Goal: Task Accomplishment & Management: Manage account settings

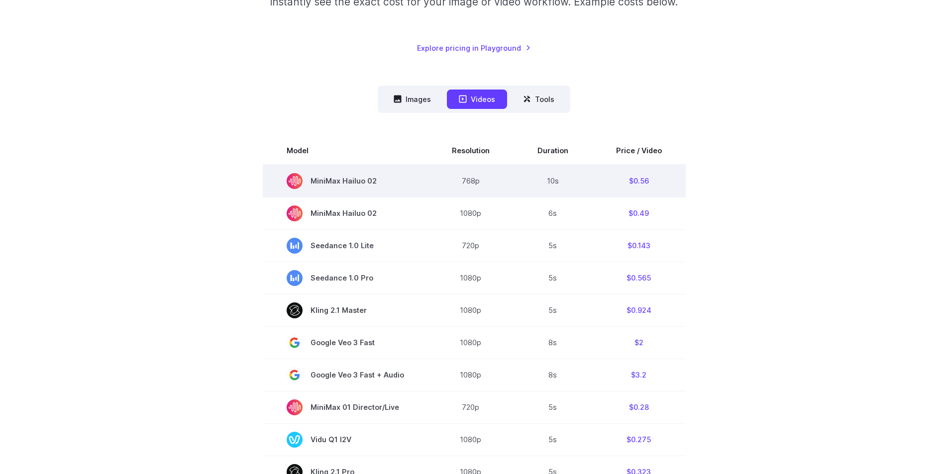
scroll to position [199, 0]
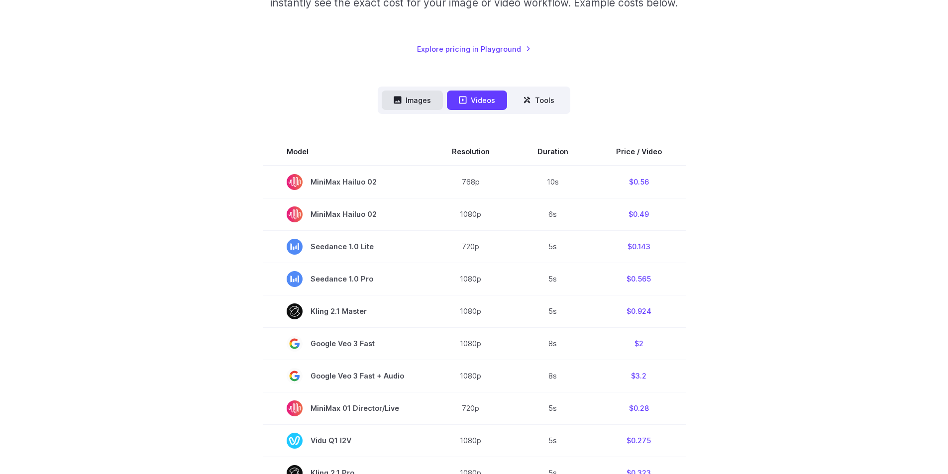
click at [415, 102] on button "Images" at bounding box center [412, 100] width 61 height 19
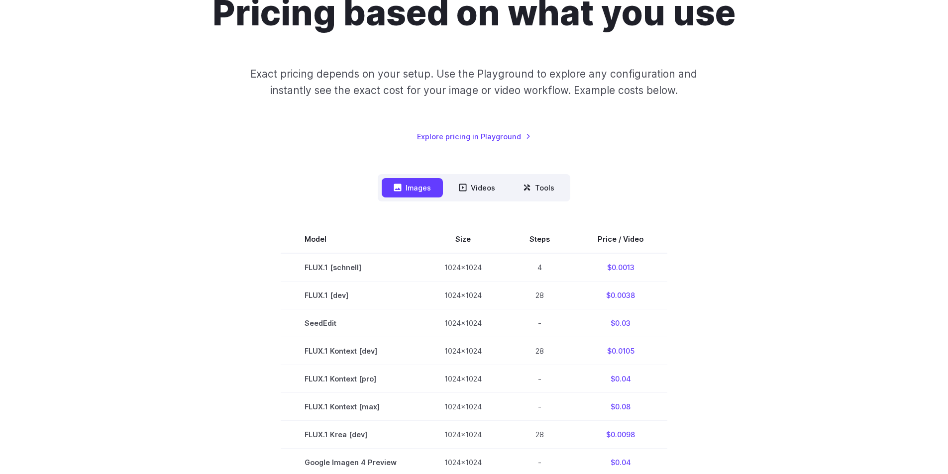
scroll to position [100, 0]
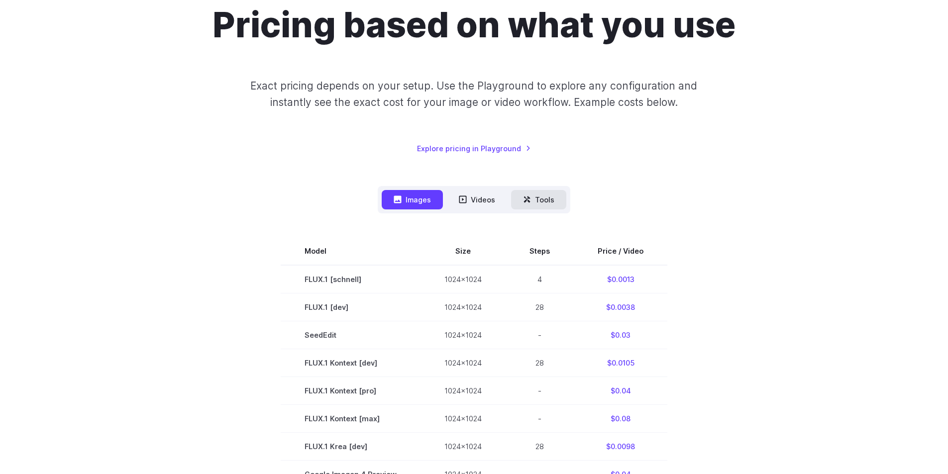
click at [544, 201] on button "Tools" at bounding box center [538, 199] width 55 height 19
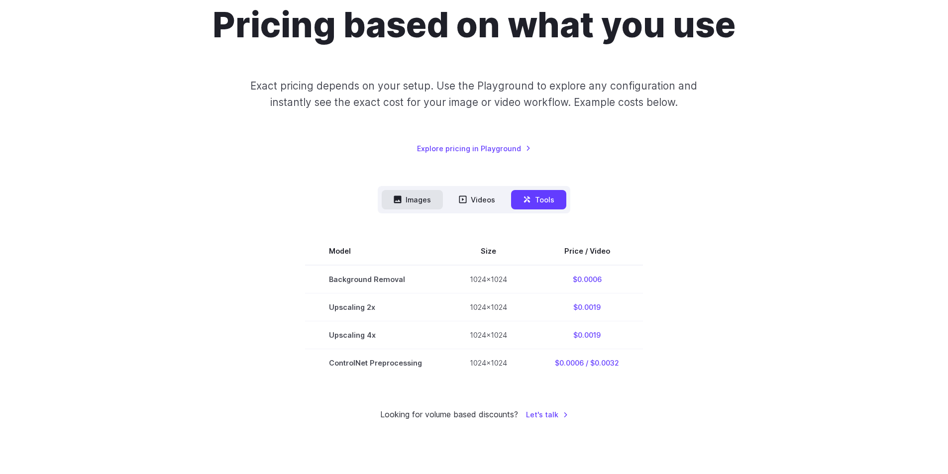
click at [404, 202] on button "Images" at bounding box center [412, 199] width 61 height 19
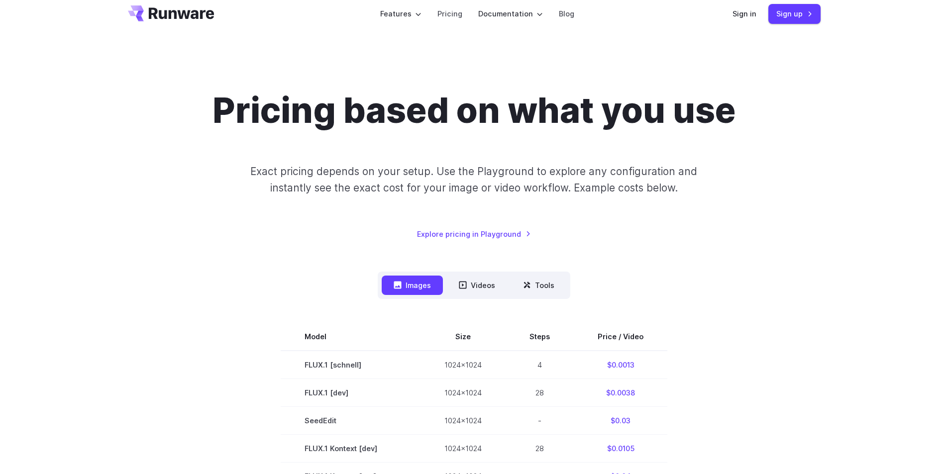
scroll to position [0, 0]
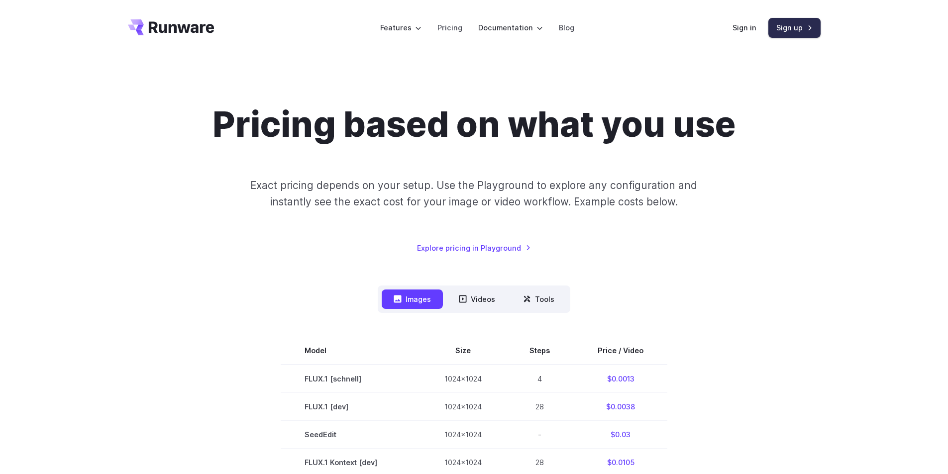
click at [791, 30] on link "Sign up" at bounding box center [794, 27] width 52 height 19
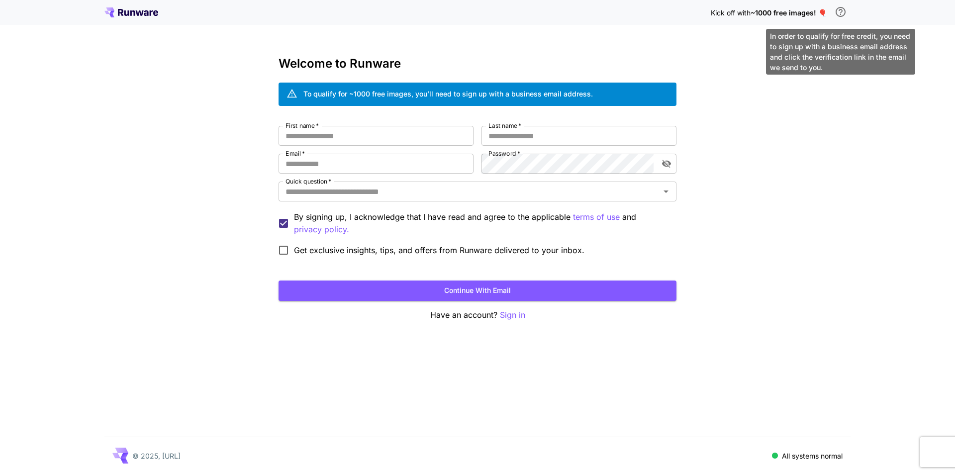
click at [841, 15] on icon "\a In order to qualify for free credit, you need to sign up with a business ema…" at bounding box center [841, 12] width 10 height 10
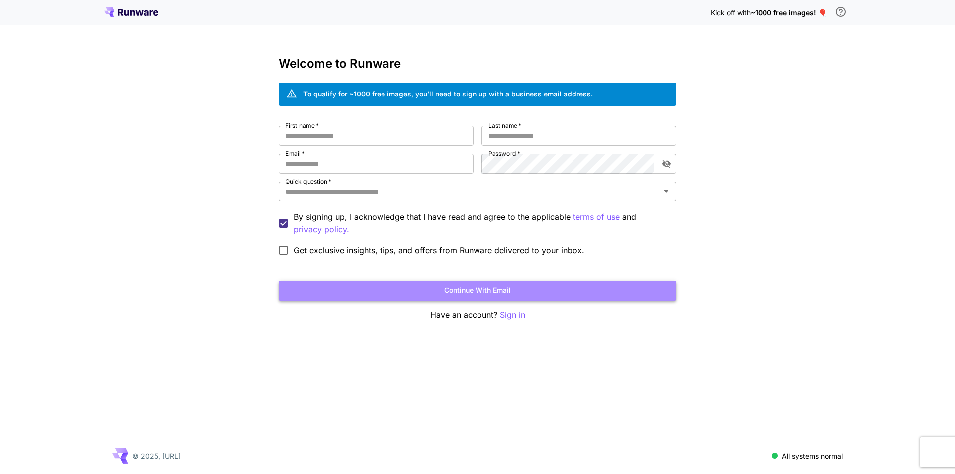
click at [518, 288] on button "Continue with email" at bounding box center [478, 291] width 398 height 20
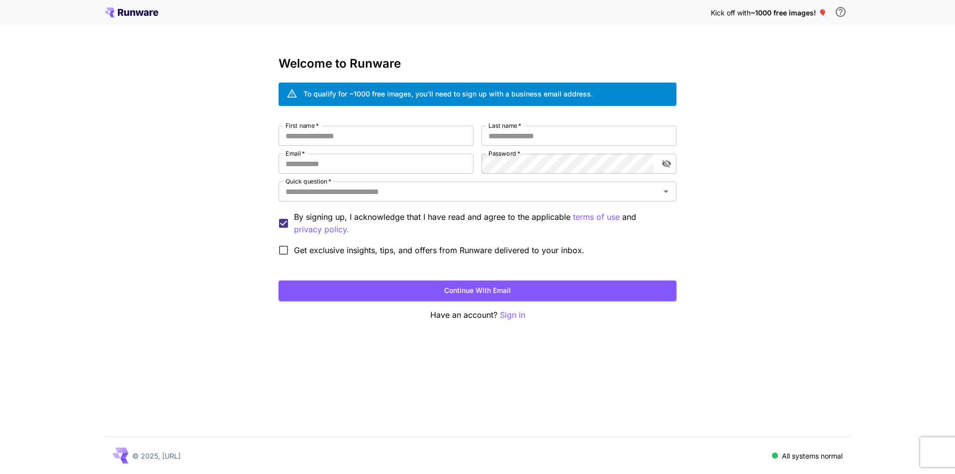
click at [765, 219] on div "Kick off with ~1000 free images! 🎈 Welcome to Runware To qualify for ~1000 free…" at bounding box center [477, 237] width 955 height 474
click at [764, 213] on div "Kick off with ~1000 free images! 🎈 Welcome to Runware To qualify for ~1000 free…" at bounding box center [477, 237] width 955 height 474
click at [742, 128] on div "Kick off with ~1000 free images! 🎈 Welcome to Runware To qualify for ~1000 free…" at bounding box center [477, 237] width 955 height 474
click at [340, 134] on input "First name   *" at bounding box center [376, 136] width 195 height 20
click at [352, 137] on input "First name   *" at bounding box center [376, 136] width 195 height 20
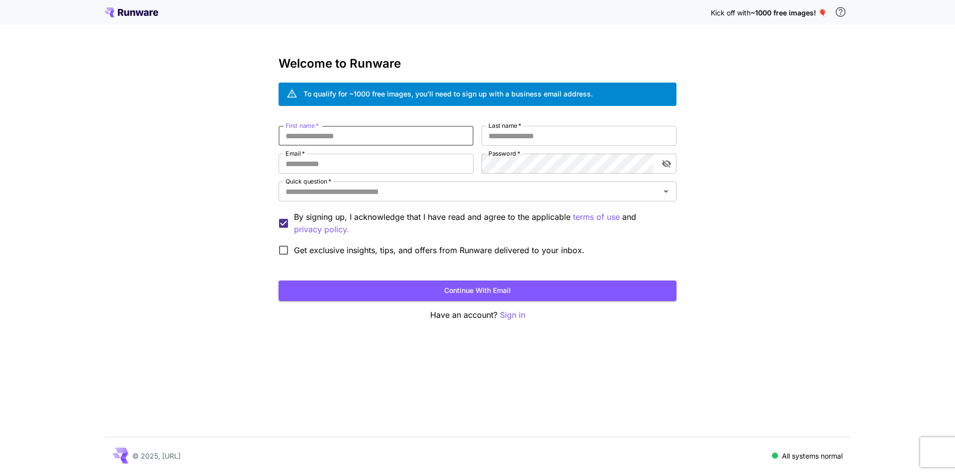
click at [331, 136] on input "First name   *" at bounding box center [376, 136] width 195 height 20
type input "*****"
click at [515, 134] on input "Last name   *" at bounding box center [579, 136] width 195 height 20
type input "********"
click at [365, 163] on input "Email   *" at bounding box center [376, 164] width 195 height 20
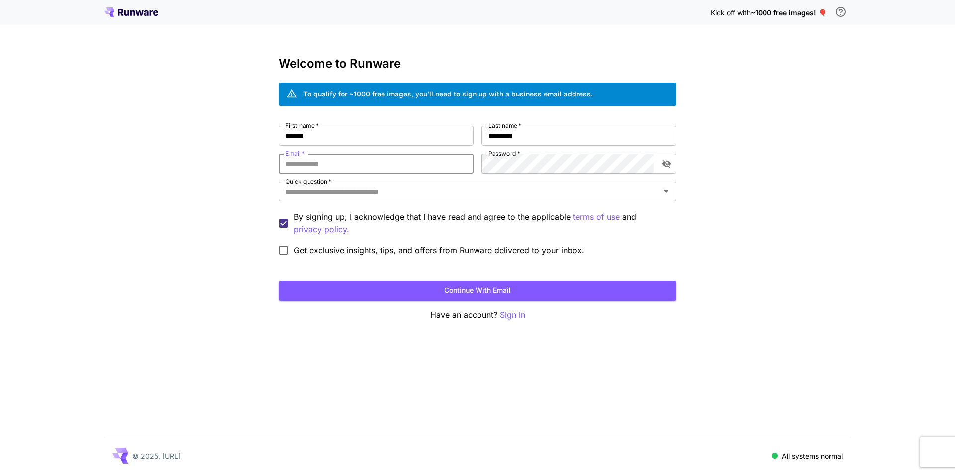
type input "**********"
click at [498, 161] on div "Password   * Password   *" at bounding box center [579, 164] width 195 height 20
click at [667, 190] on icon "Open" at bounding box center [666, 192] width 12 height 12
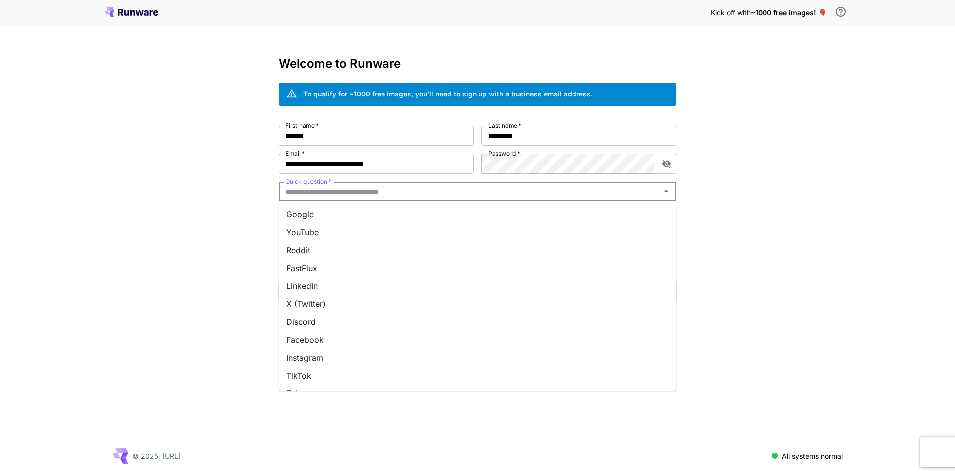
click at [313, 228] on li "YouTube" at bounding box center [478, 232] width 398 height 18
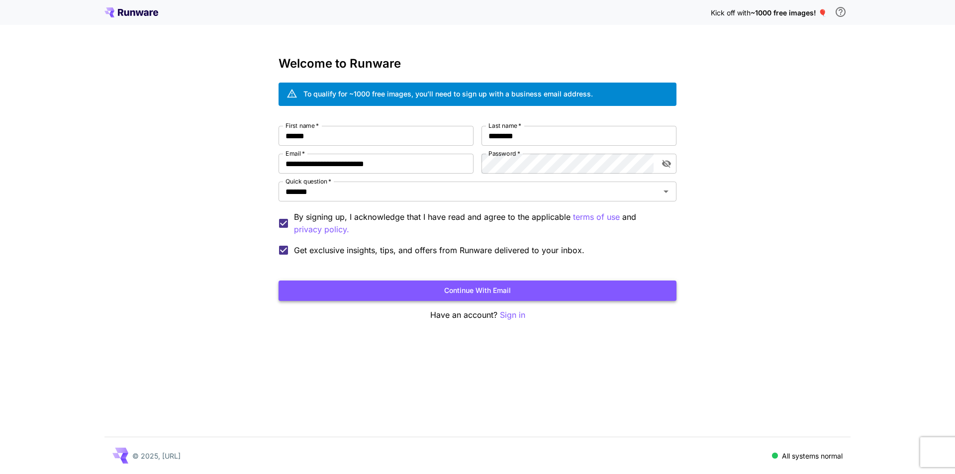
click at [406, 295] on button "Continue with email" at bounding box center [478, 291] width 398 height 20
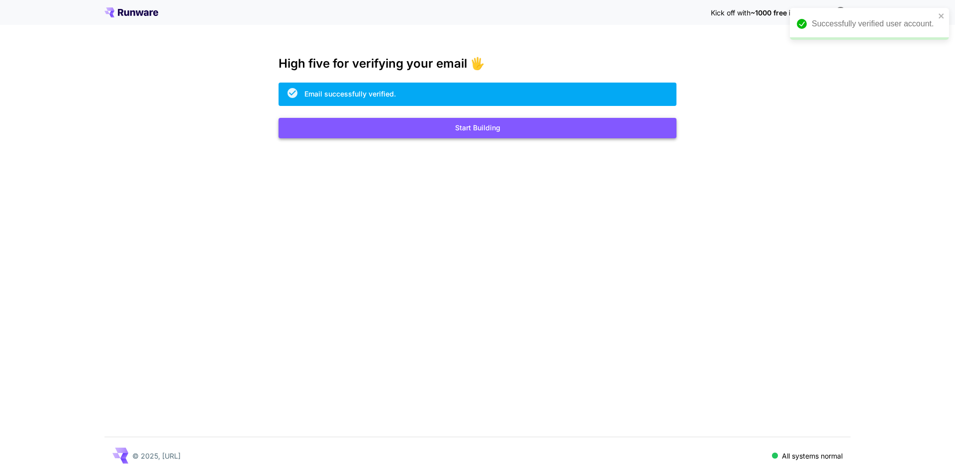
click at [479, 126] on button "Start Building" at bounding box center [478, 128] width 398 height 20
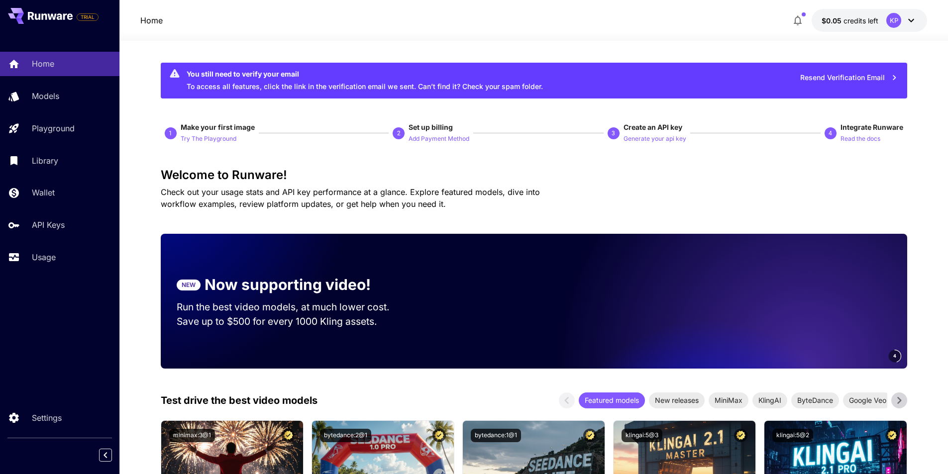
click at [909, 19] on icon at bounding box center [911, 20] width 6 height 3
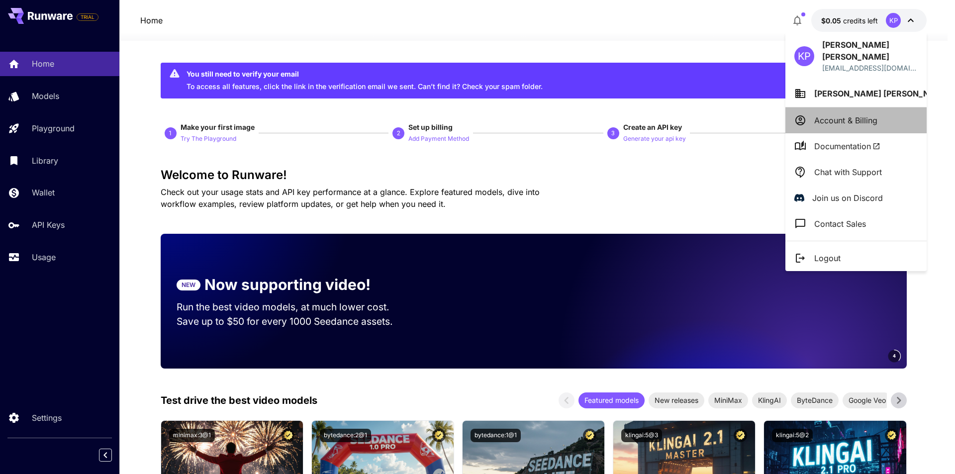
click at [856, 114] on p "Account & Billing" at bounding box center [846, 120] width 63 height 12
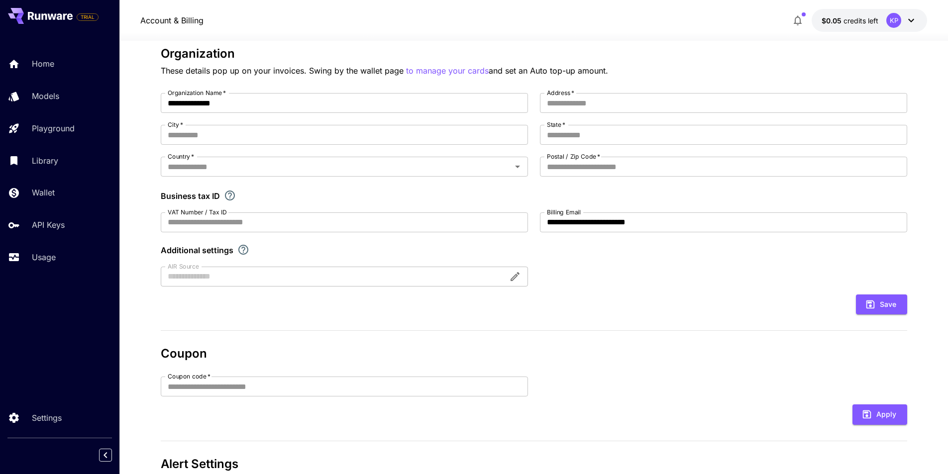
scroll to position [34, 0]
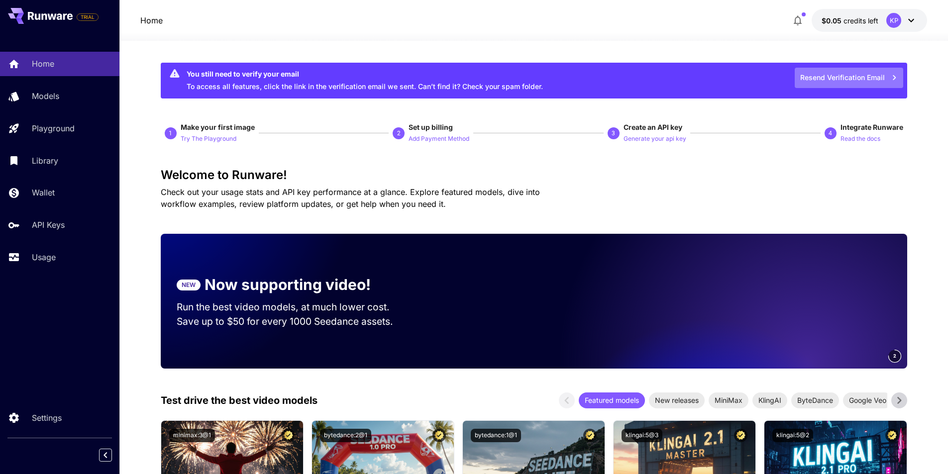
click at [848, 77] on button "Resend Verification Email" at bounding box center [849, 78] width 108 height 20
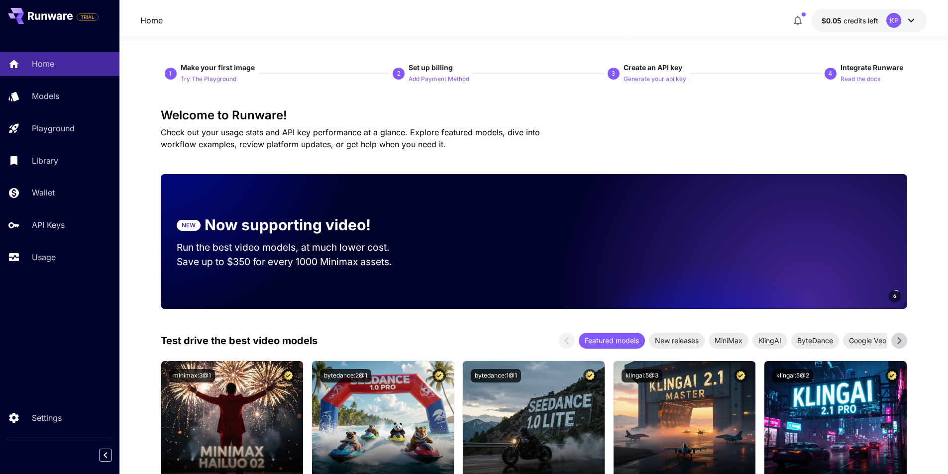
click at [897, 24] on div "KP" at bounding box center [893, 20] width 15 height 15
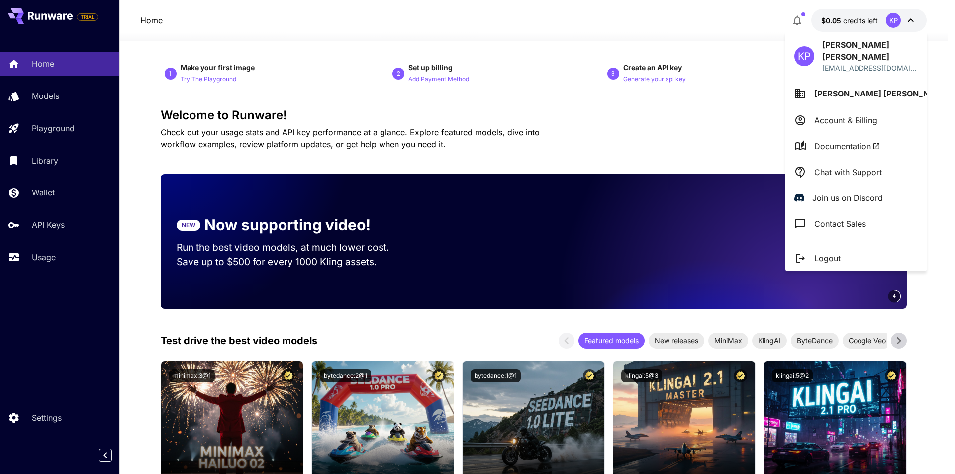
click at [690, 119] on div at bounding box center [477, 237] width 955 height 474
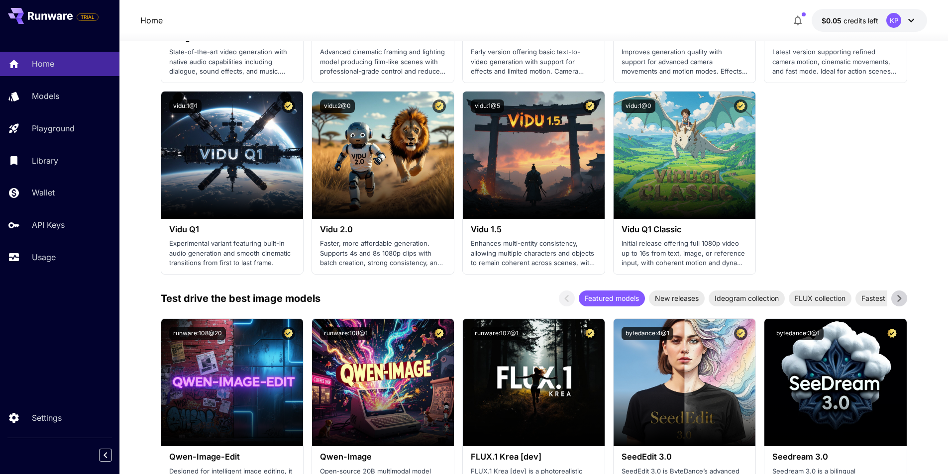
scroll to position [846, 0]
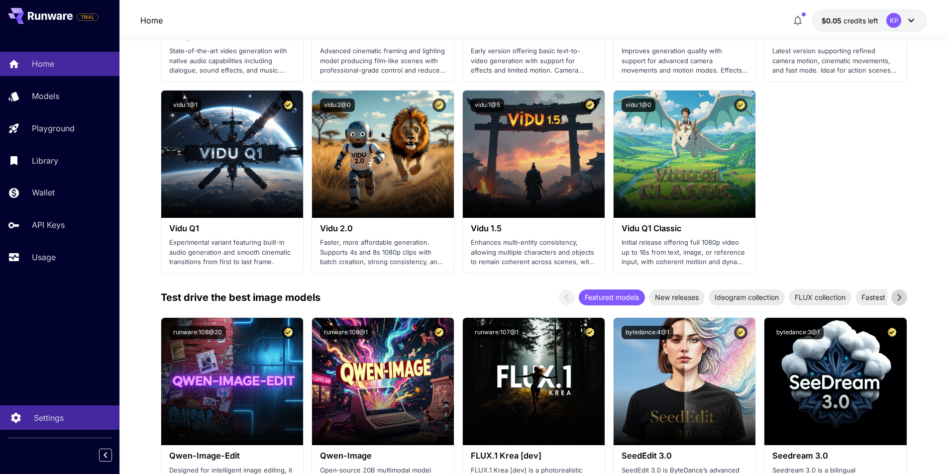
click at [41, 420] on p "Settings" at bounding box center [49, 418] width 30 height 12
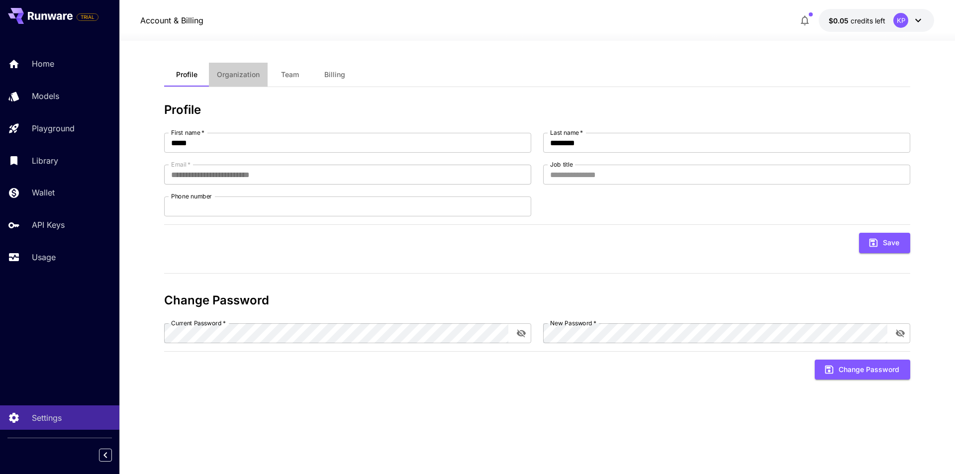
click at [238, 76] on span "Organization" at bounding box center [238, 74] width 43 height 9
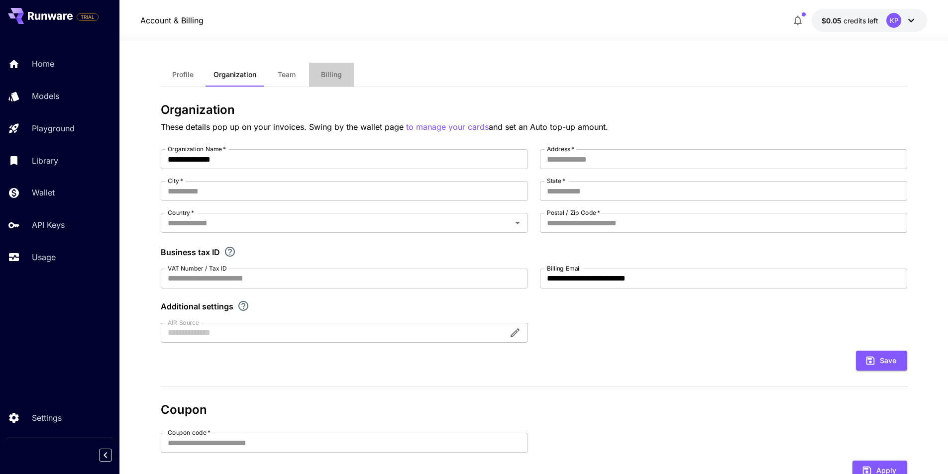
click at [338, 77] on span "Billing" at bounding box center [331, 74] width 21 height 9
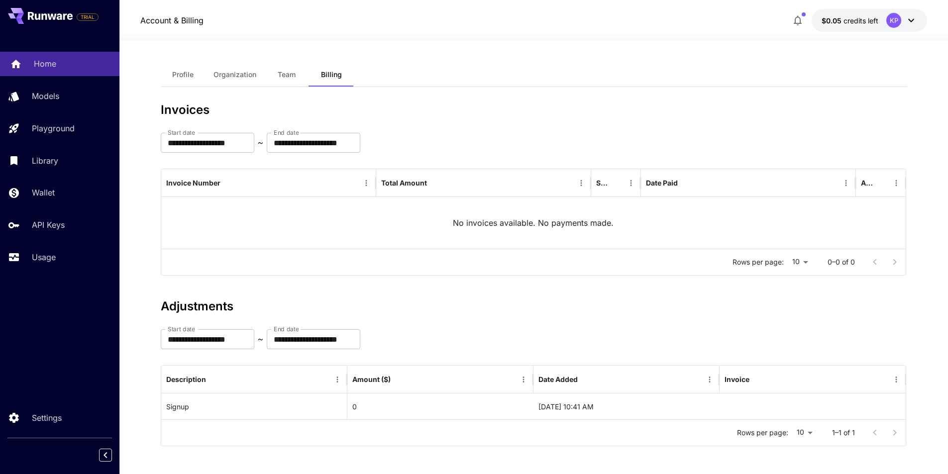
click at [28, 62] on link "Home" at bounding box center [59, 64] width 119 height 24
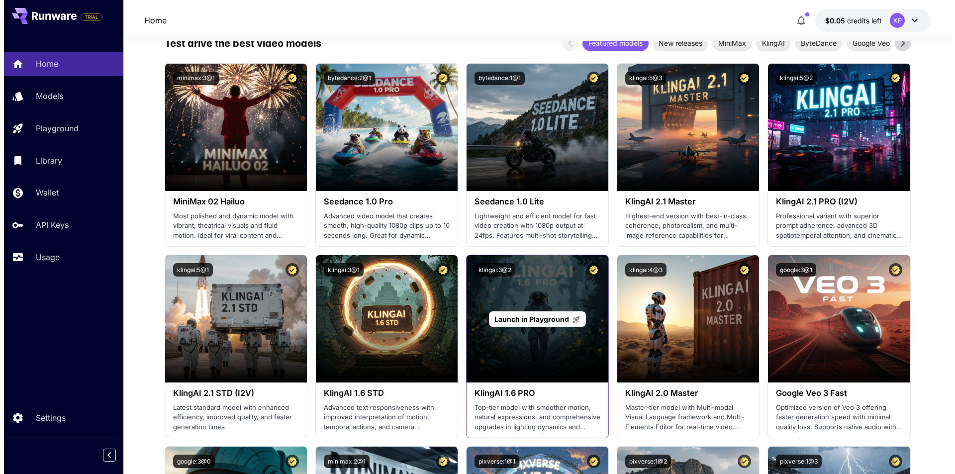
scroll to position [299, 0]
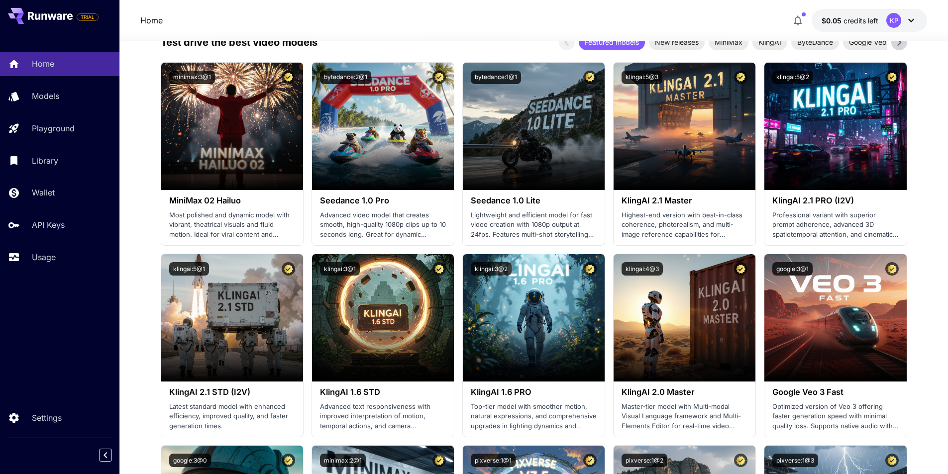
click at [908, 21] on icon at bounding box center [911, 20] width 12 height 12
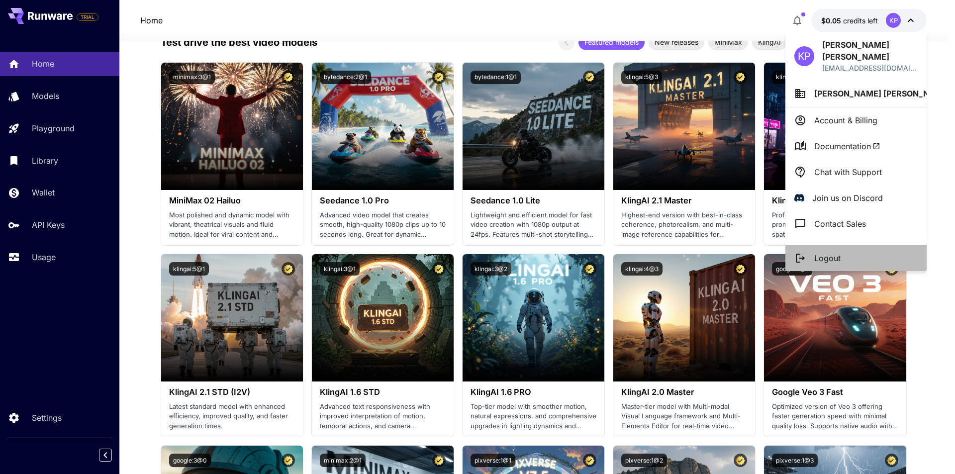
click at [829, 252] on p "Logout" at bounding box center [828, 258] width 26 height 12
